Goal: Task Accomplishment & Management: Manage account settings

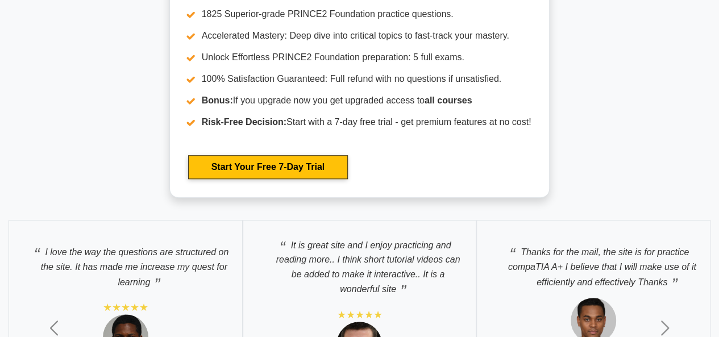
scroll to position [2556, 0]
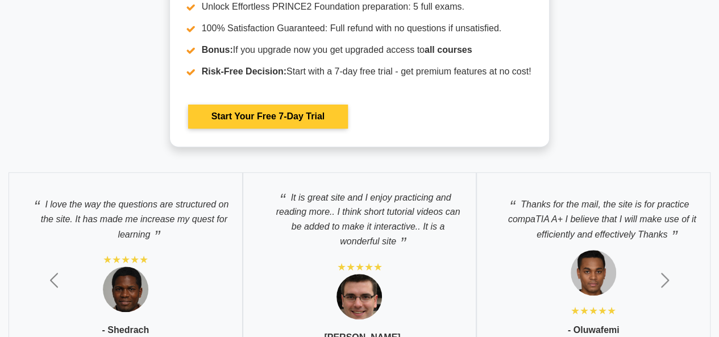
click at [318, 115] on link "Start Your Free 7-Day Trial" at bounding box center [268, 117] width 160 height 24
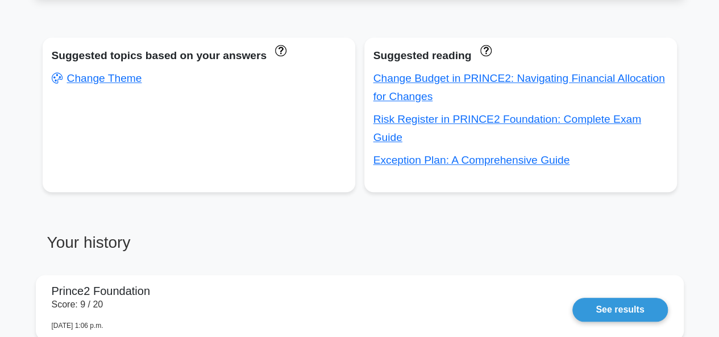
scroll to position [413, 0]
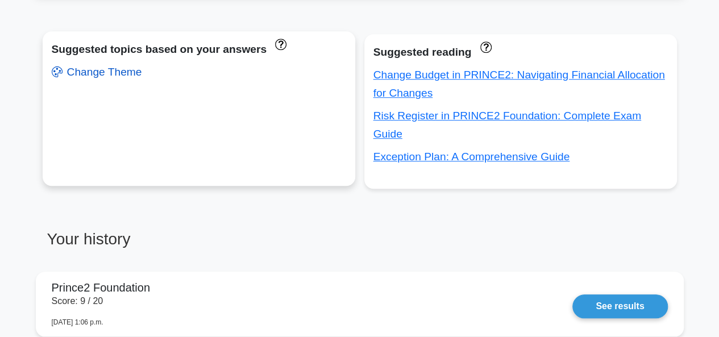
click at [122, 74] on link "Change Theme" at bounding box center [97, 72] width 90 height 12
